Goal: Information Seeking & Learning: Learn about a topic

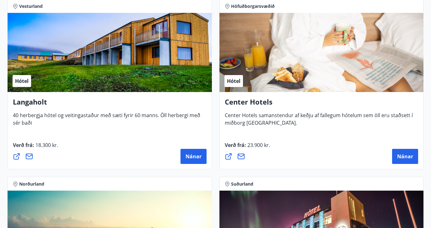
scroll to position [2036, 0]
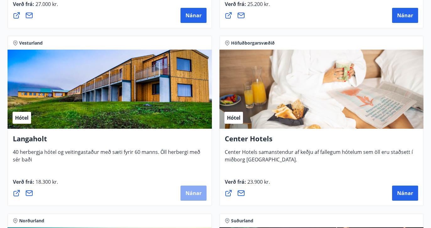
click at [193, 193] on span "Nánar" at bounding box center [194, 193] width 16 height 7
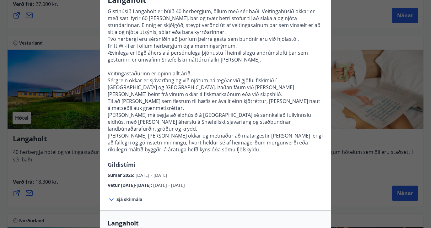
scroll to position [0, 0]
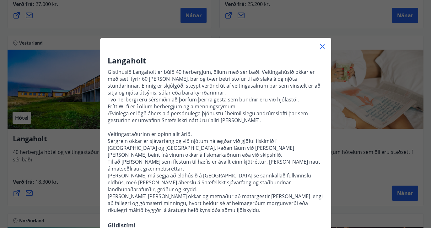
click at [323, 46] on icon at bounding box center [322, 46] width 4 height 4
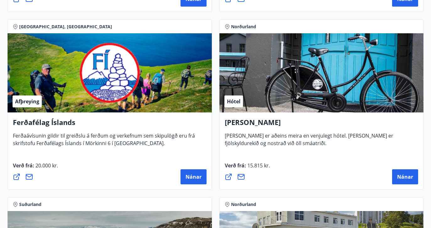
scroll to position [276, 0]
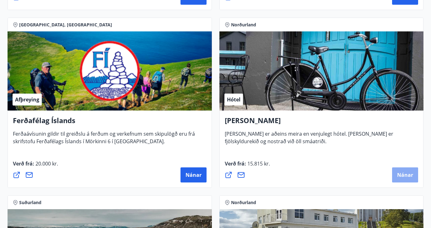
click at [405, 176] on span "Nánar" at bounding box center [405, 174] width 16 height 7
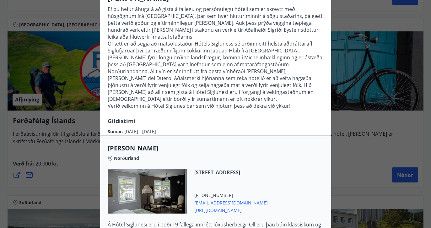
scroll to position [0, 0]
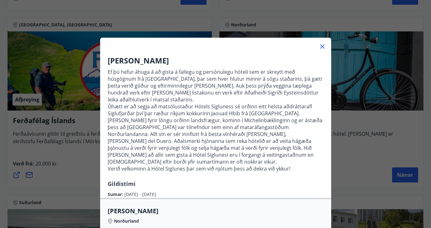
click at [322, 46] on icon at bounding box center [322, 46] width 1 height 1
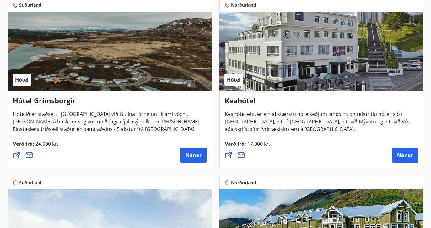
scroll to position [478, 0]
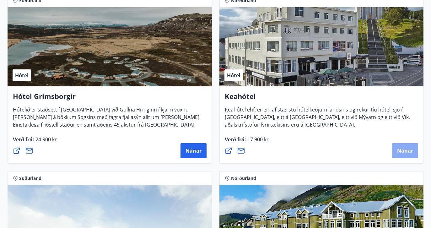
click at [403, 151] on span "Nánar" at bounding box center [405, 150] width 16 height 7
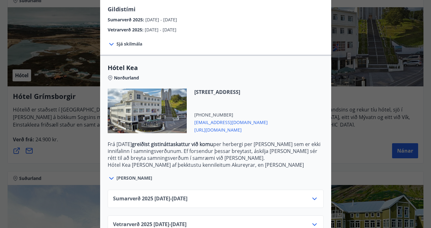
scroll to position [126, 0]
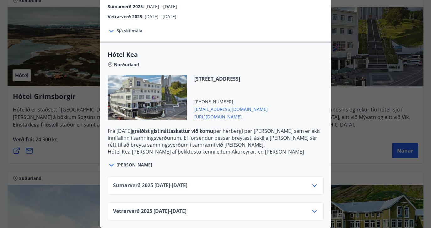
click at [313, 185] on icon at bounding box center [315, 186] width 8 height 8
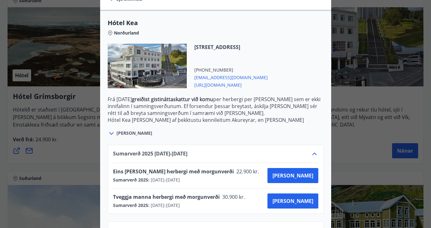
scroll to position [177, 0]
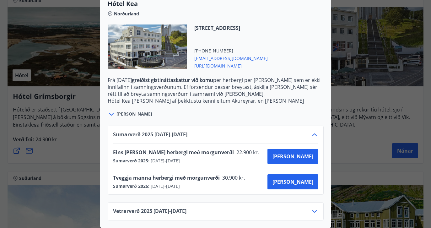
click at [313, 134] on icon at bounding box center [315, 135] width 8 height 8
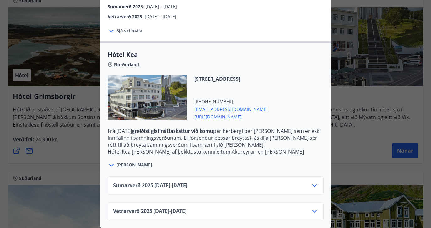
click at [315, 212] on icon at bounding box center [315, 212] width 8 height 8
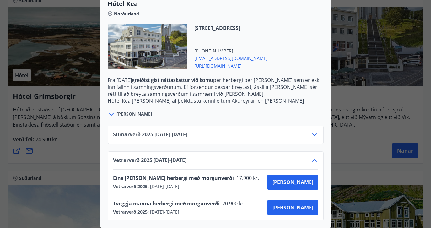
click at [314, 162] on icon at bounding box center [315, 161] width 8 height 8
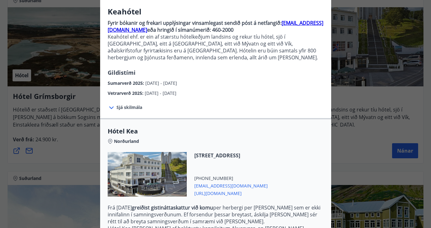
scroll to position [0, 0]
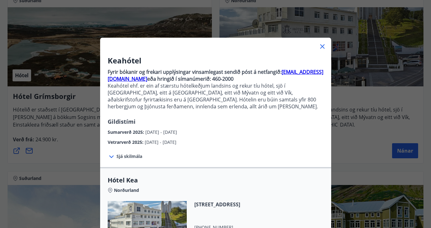
click at [323, 46] on icon at bounding box center [322, 46] width 4 height 4
